Goal: Information Seeking & Learning: Learn about a topic

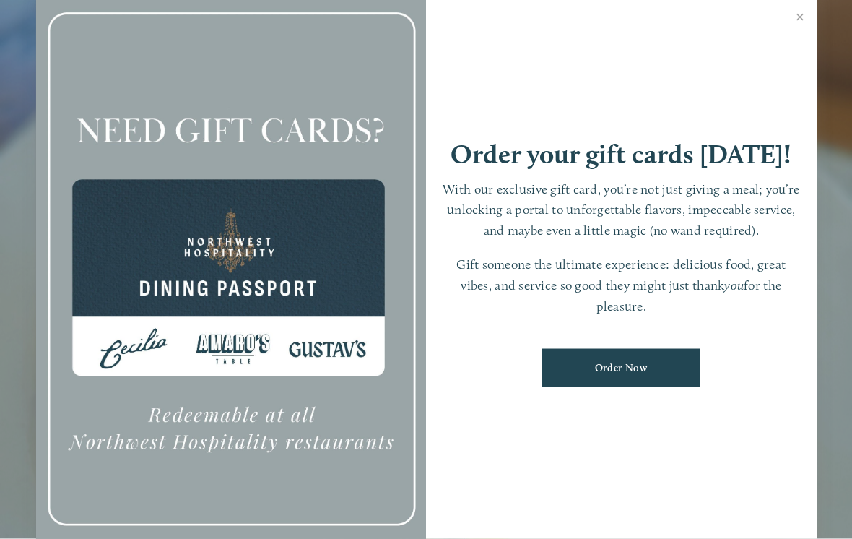
scroll to position [30, 0]
click at [800, 32] on link "Close" at bounding box center [801, 19] width 28 height 40
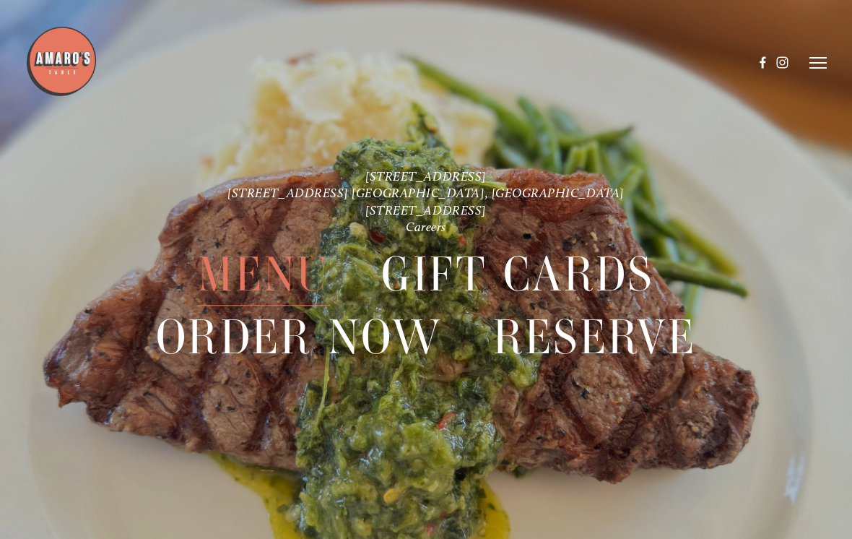
scroll to position [0, 0]
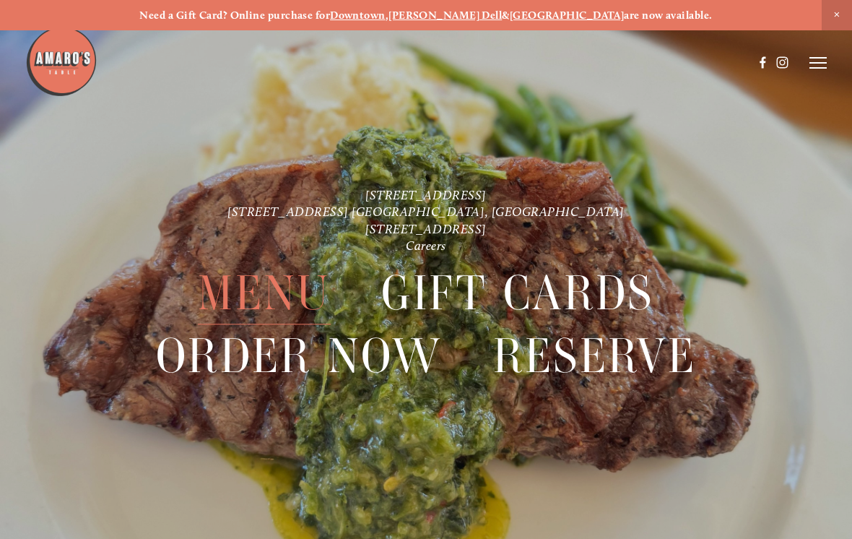
click at [248, 300] on span "Menu" at bounding box center [264, 294] width 132 height 62
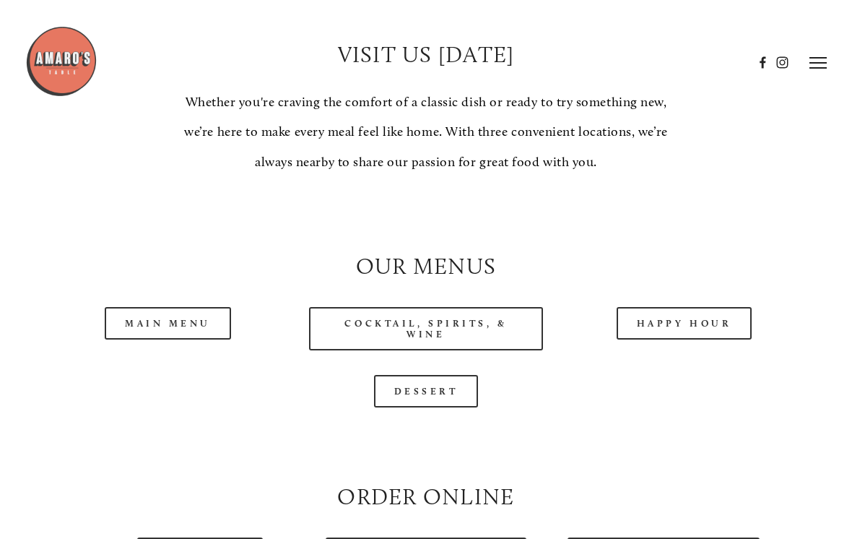
scroll to position [1098, 0]
click at [116, 339] on link "Main Menu" at bounding box center [168, 324] width 126 height 33
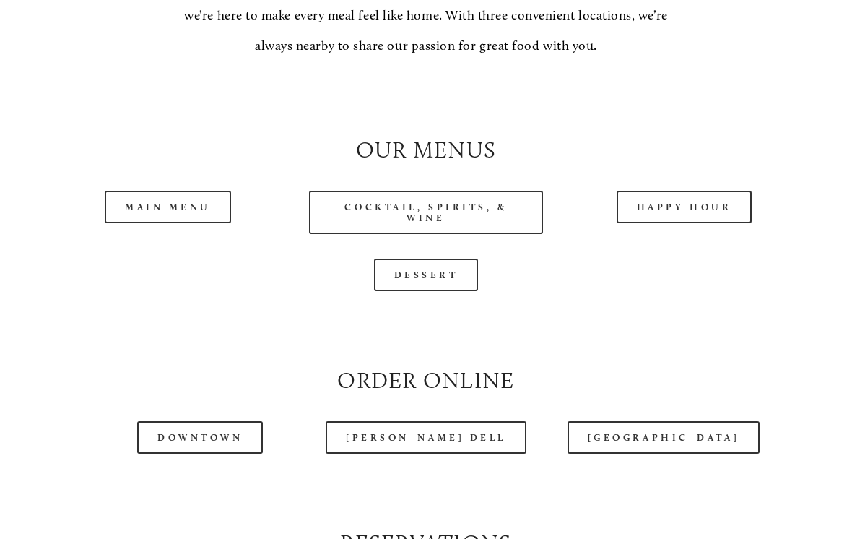
scroll to position [1224, 0]
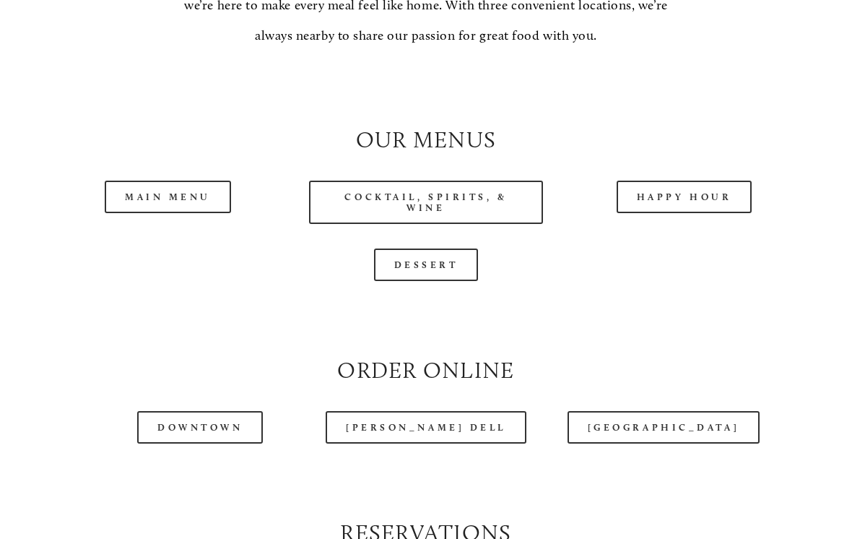
click at [709, 199] on link "Happy Hour" at bounding box center [685, 197] width 136 height 33
click at [386, 282] on link "Dessert" at bounding box center [426, 265] width 105 height 33
click at [118, 209] on link "Main Menu" at bounding box center [168, 197] width 126 height 33
click at [720, 209] on link "Happy Hour" at bounding box center [685, 197] width 136 height 33
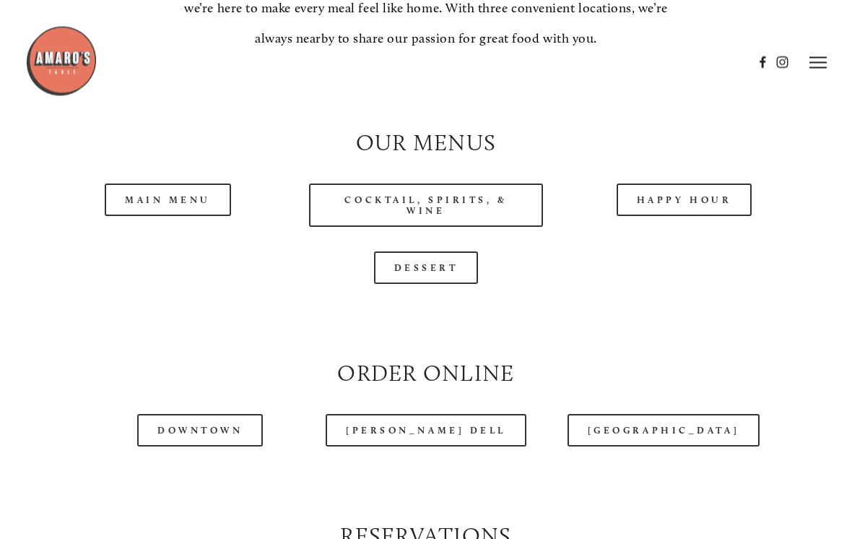
scroll to position [1218, 0]
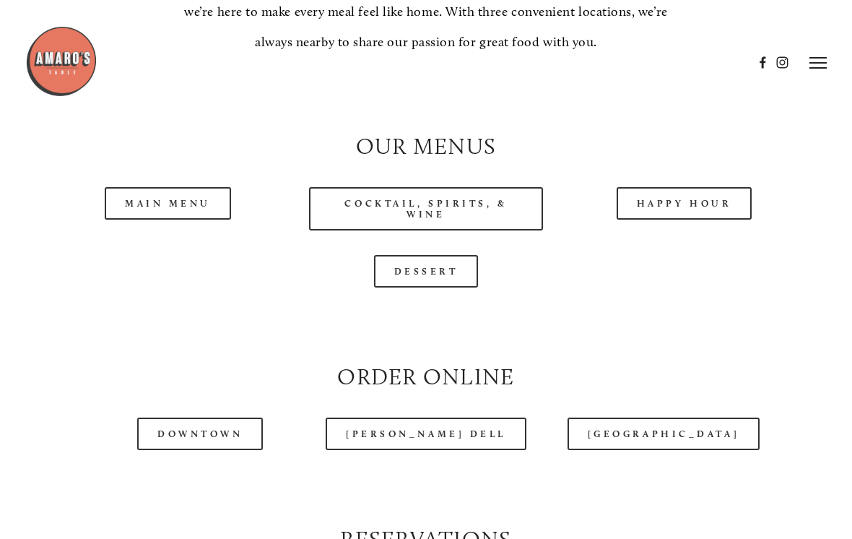
click at [124, 215] on link "Main Menu" at bounding box center [168, 203] width 126 height 33
